Goal: Information Seeking & Learning: Learn about a topic

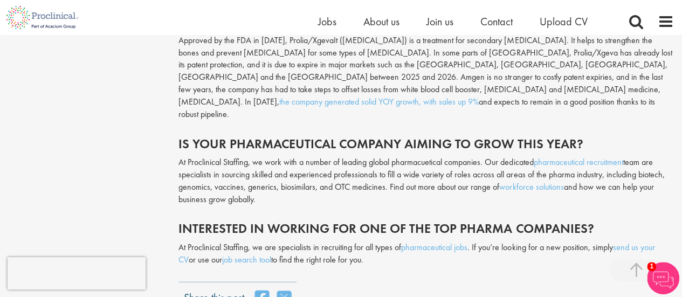
scroll to position [3504, 0]
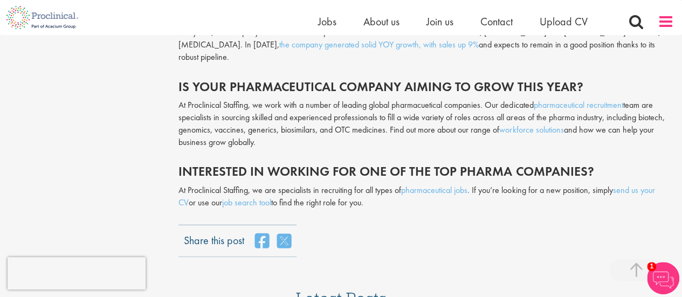
click at [663, 29] on span at bounding box center [666, 21] width 16 height 16
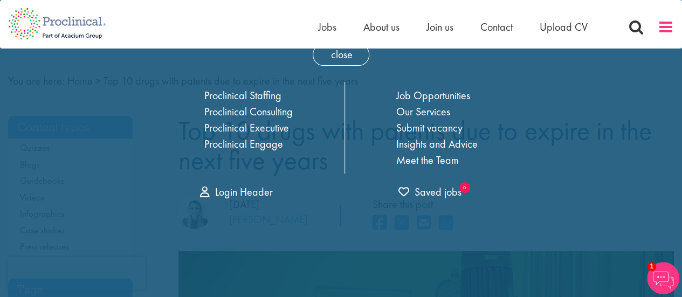
scroll to position [0, 0]
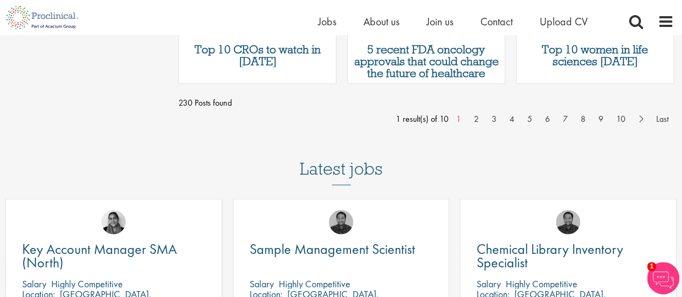
scroll to position [1078, 0]
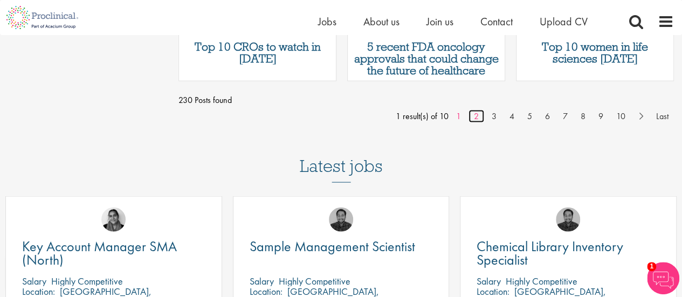
click at [474, 114] on link "2" at bounding box center [476, 116] width 16 height 13
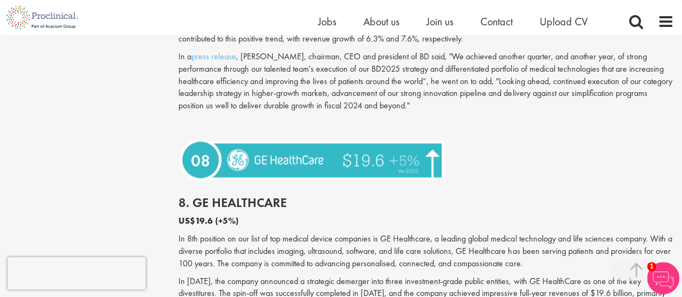
scroll to position [1186, 0]
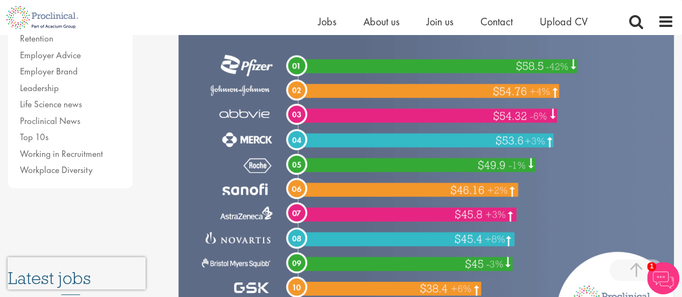
scroll to position [377, 0]
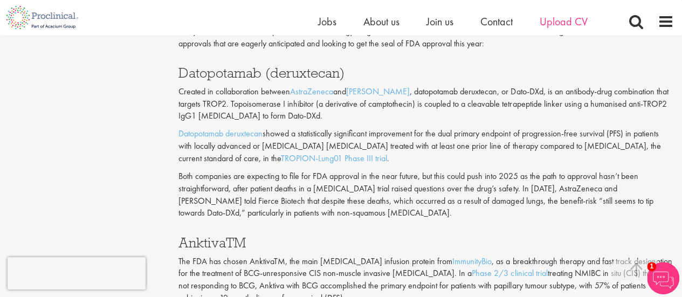
scroll to position [1671, 0]
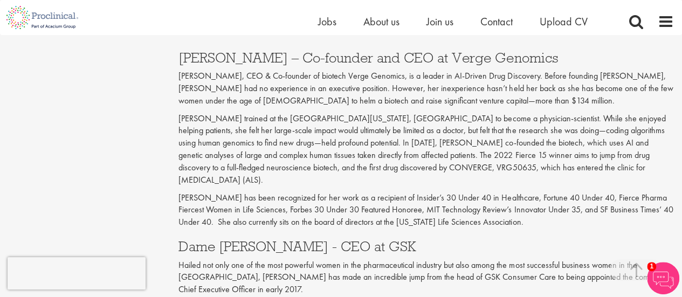
scroll to position [1455, 0]
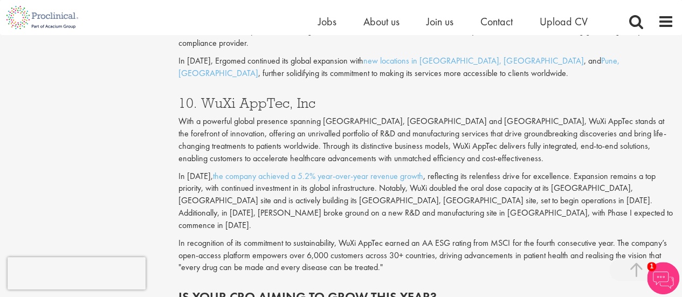
scroll to position [2803, 0]
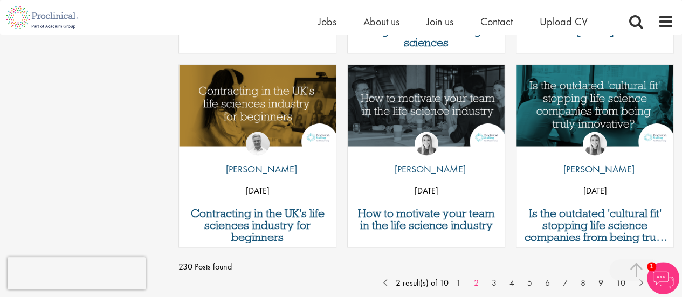
scroll to position [916, 0]
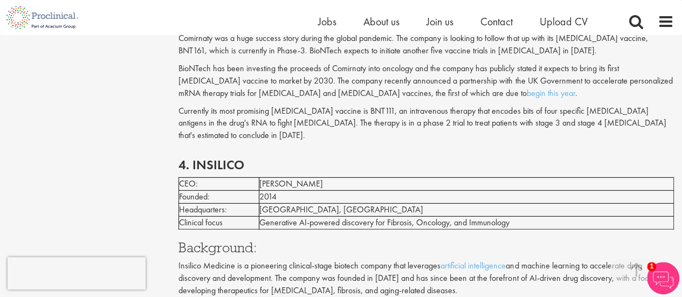
scroll to position [1455, 0]
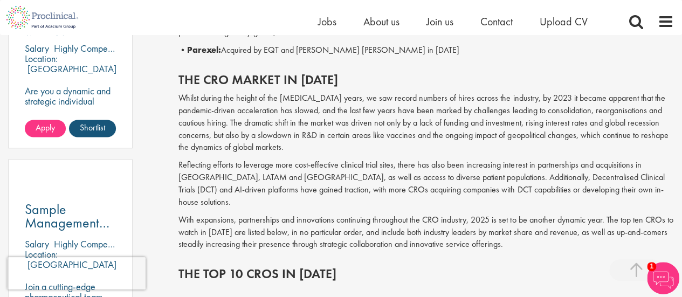
scroll to position [754, 0]
